Goal: Find specific page/section: Find specific page/section

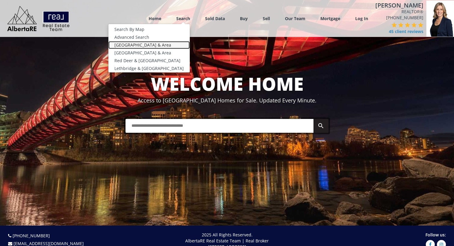
click at [161, 44] on link "[GEOGRAPHIC_DATA] & Area" at bounding box center [148, 45] width 81 height 8
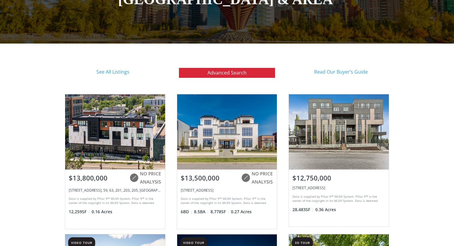
scroll to position [100, 0]
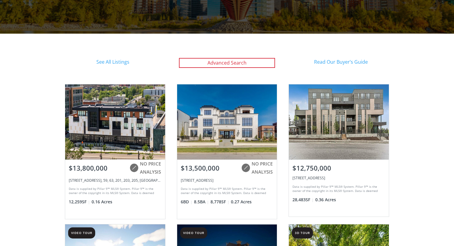
click at [221, 63] on link "Advanced Search" at bounding box center [227, 63] width 96 height 10
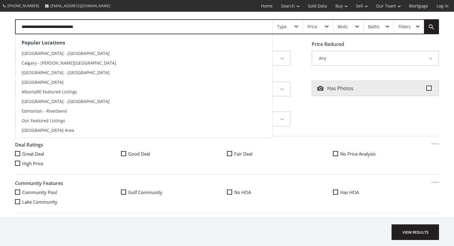
click at [121, 26] on input "text" at bounding box center [144, 27] width 257 height 14
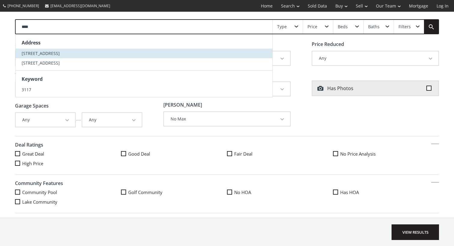
type input "****"
click at [47, 53] on span "[STREET_ADDRESS]" at bounding box center [41, 53] width 38 height 6
